Goal: Complete application form: Complete application form

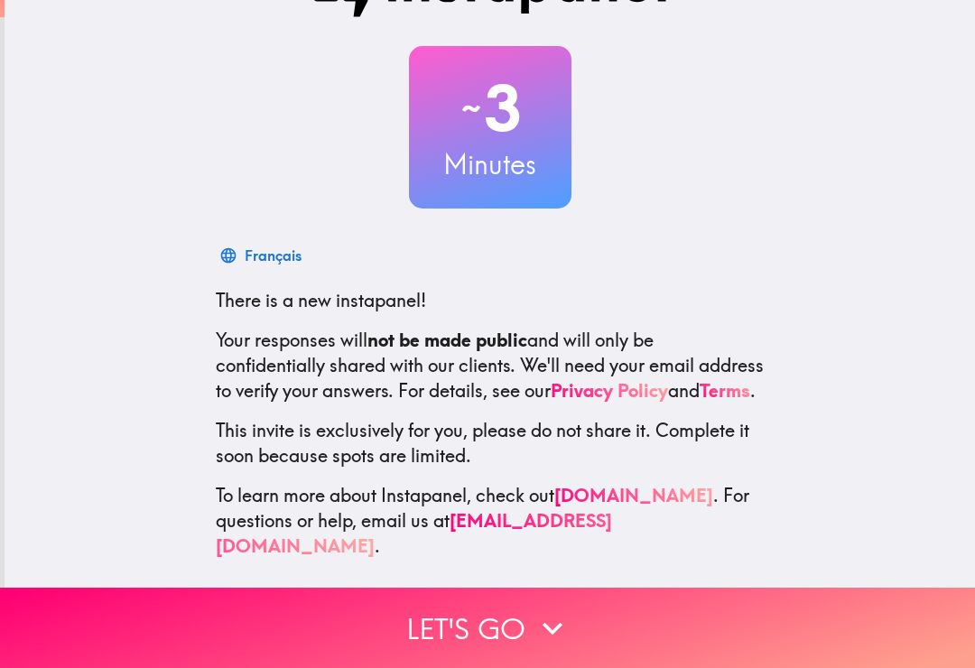
scroll to position [70, 0]
click at [496, 650] on button "Let's go" at bounding box center [487, 628] width 975 height 80
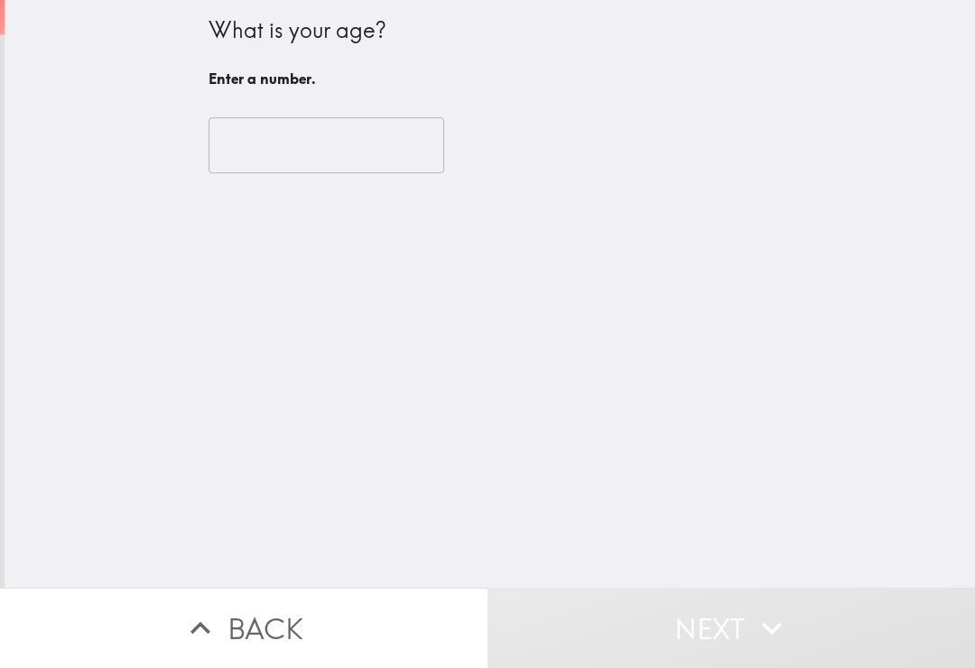
click at [368, 133] on input "number" at bounding box center [327, 145] width 236 height 56
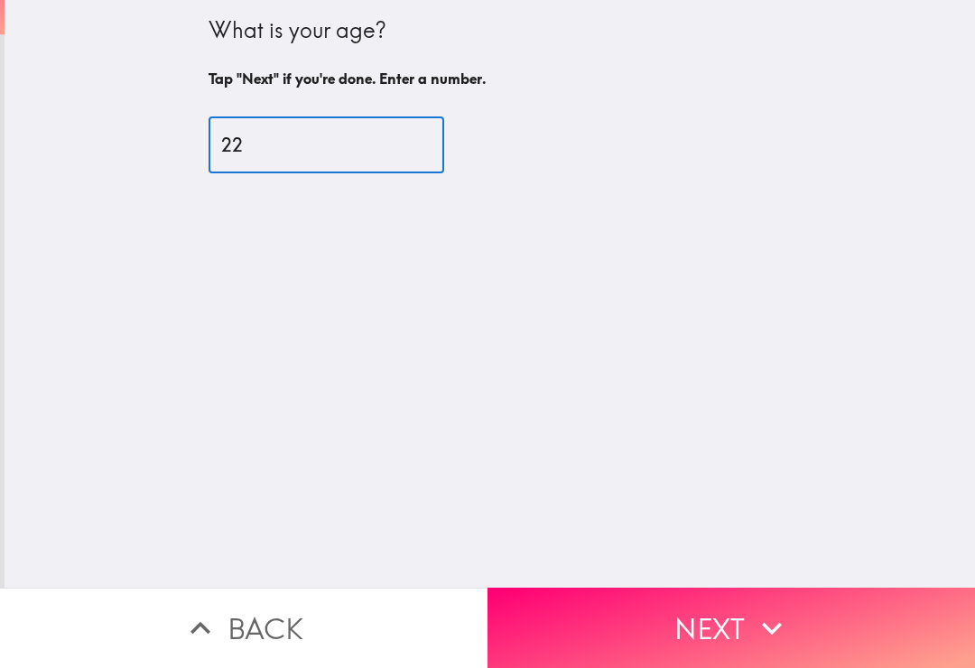
type input "22"
click at [792, 613] on button "Next" at bounding box center [732, 628] width 488 height 80
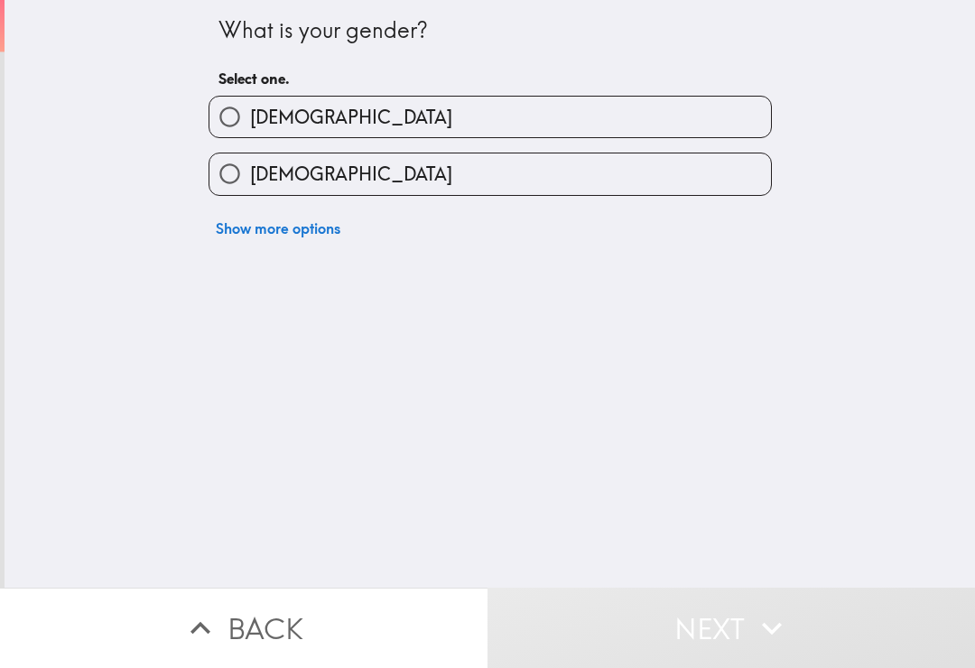
click at [658, 183] on label "[DEMOGRAPHIC_DATA]" at bounding box center [491, 174] width 562 height 41
click at [250, 183] on input "[DEMOGRAPHIC_DATA]" at bounding box center [230, 174] width 41 height 41
radio input "true"
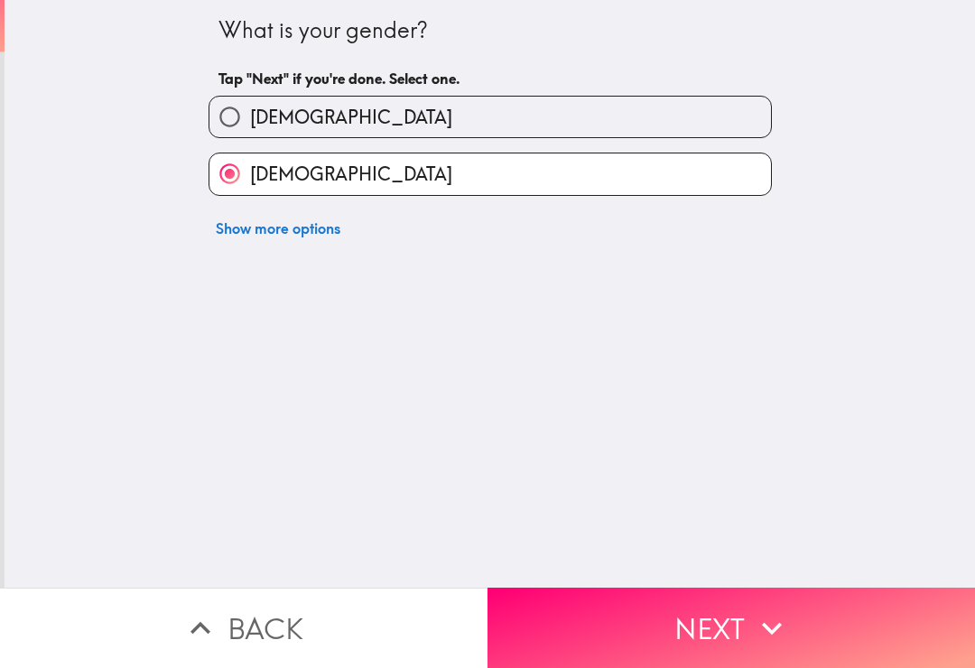
click at [676, 643] on button "Next" at bounding box center [732, 628] width 488 height 80
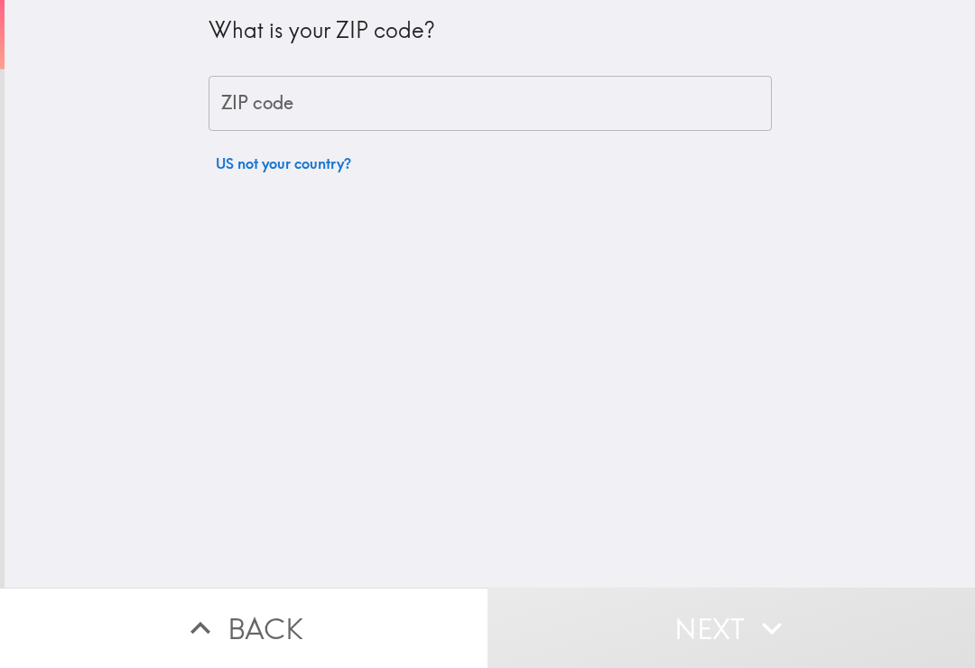
click at [684, 90] on input "ZIP code" at bounding box center [491, 104] width 564 height 56
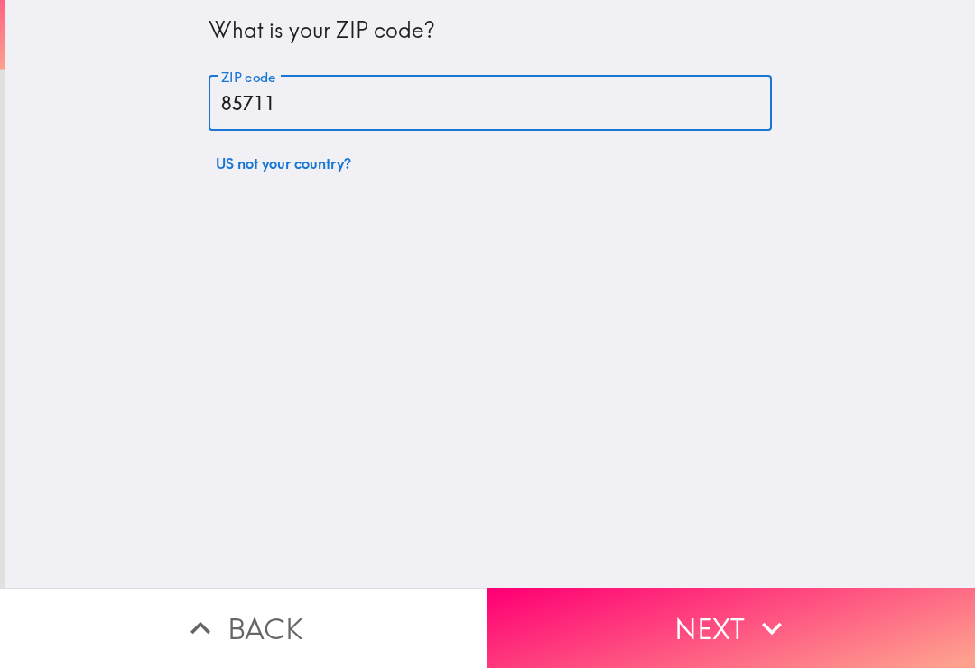
type input "85711"
click at [715, 620] on button "Next" at bounding box center [732, 628] width 488 height 80
